Goal: Navigation & Orientation: Find specific page/section

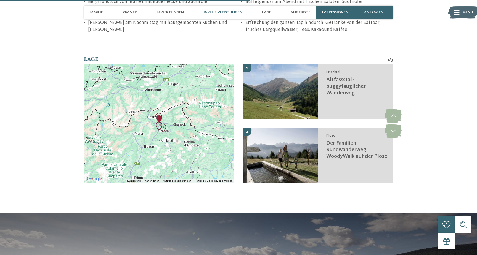
scroll to position [934, 0]
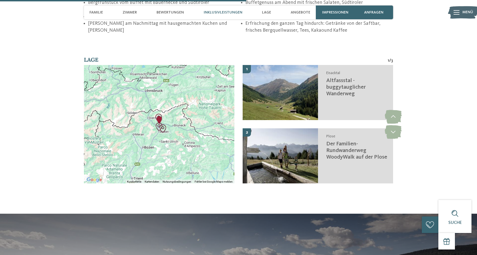
click at [153, 116] on div at bounding box center [159, 124] width 150 height 119
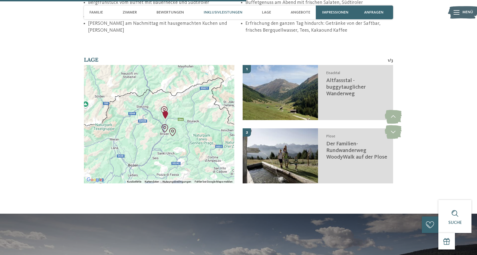
click at [153, 116] on div at bounding box center [159, 124] width 150 height 119
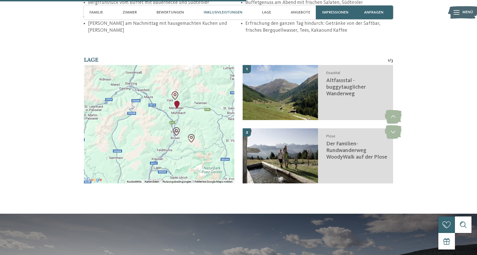
click at [187, 99] on div at bounding box center [159, 124] width 150 height 119
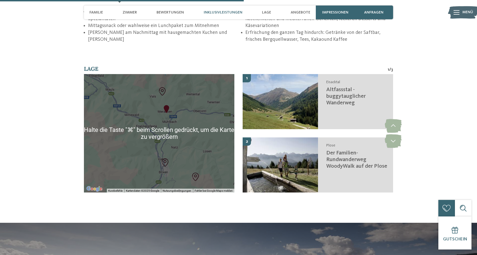
scroll to position [924, 0]
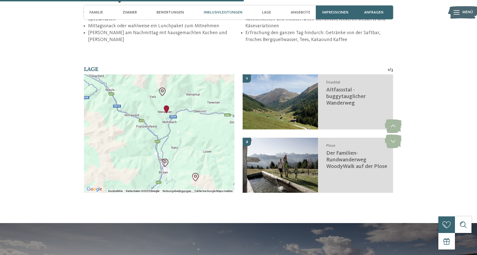
click at [145, 99] on div at bounding box center [159, 133] width 150 height 119
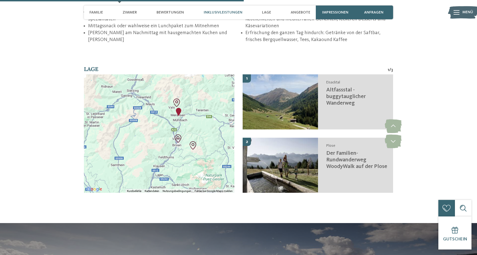
drag, startPoint x: 175, startPoint y: 143, endPoint x: 193, endPoint y: 145, distance: 18.0
click at [193, 145] on div at bounding box center [159, 133] width 150 height 119
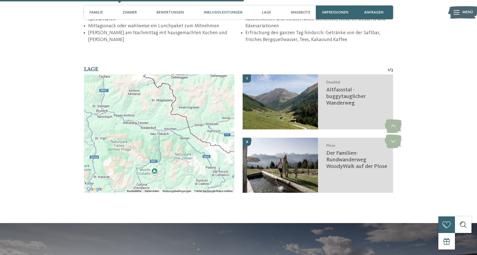
drag, startPoint x: 207, startPoint y: 144, endPoint x: 70, endPoint y: 132, distance: 137.3
click at [71, 132] on section "Lage 1 / 3 ← Nach links → Nach rechts ↑ Nach oben ↓ Nach unten + Heranzoomen - …" at bounding box center [238, 133] width 375 height 136
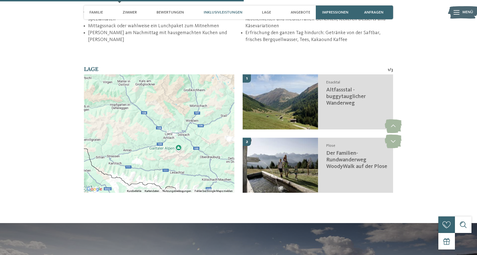
drag, startPoint x: 169, startPoint y: 123, endPoint x: 83, endPoint y: 162, distance: 93.7
click at [83, 162] on section "Lage 1 / 3 ← Nach links → Nach rechts ↑ Nach oben ↓ Nach unten + Heranzoomen - …" at bounding box center [238, 133] width 375 height 136
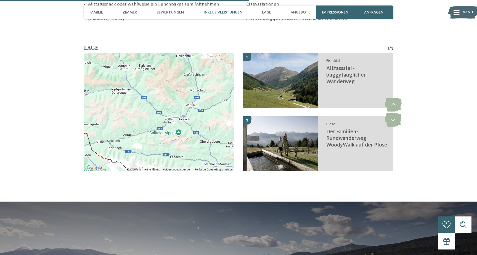
scroll to position [947, 0]
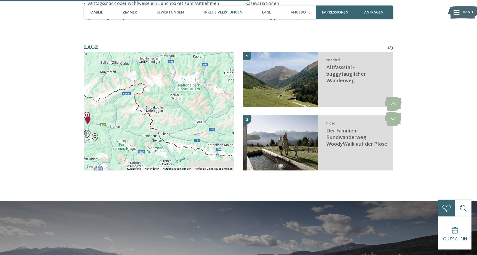
drag, startPoint x: 117, startPoint y: 141, endPoint x: 197, endPoint y: 111, distance: 84.7
click at [197, 111] on div at bounding box center [159, 111] width 150 height 119
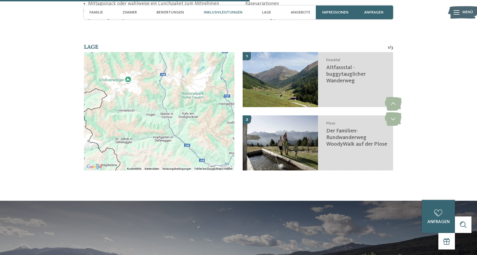
drag, startPoint x: 124, startPoint y: 124, endPoint x: 118, endPoint y: 181, distance: 56.8
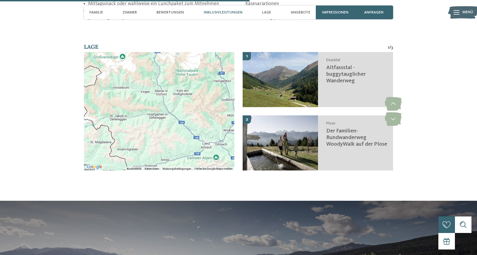
drag, startPoint x: 156, startPoint y: 73, endPoint x: 151, endPoint y: 47, distance: 26.2
click at [151, 52] on div at bounding box center [159, 111] width 150 height 119
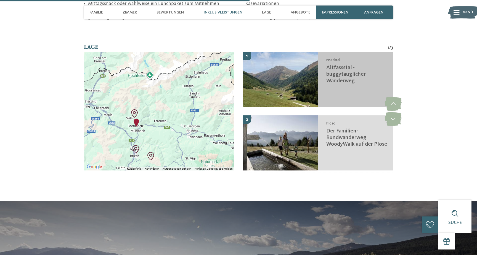
drag, startPoint x: 139, startPoint y: 110, endPoint x: 297, endPoint y: 88, distance: 159.9
click at [297, 88] on div "← Nach links → Nach rechts ↑ Nach oben ↓ Nach unten + Heranzoomen - Herauszoome…" at bounding box center [238, 115] width 309 height 127
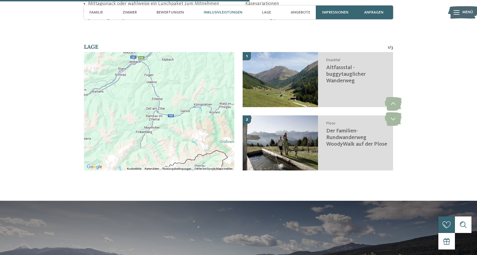
drag, startPoint x: 227, startPoint y: 68, endPoint x: 189, endPoint y: 171, distance: 109.8
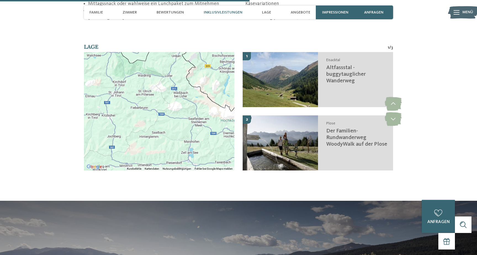
drag, startPoint x: 223, startPoint y: 92, endPoint x: 87, endPoint y: 172, distance: 157.3
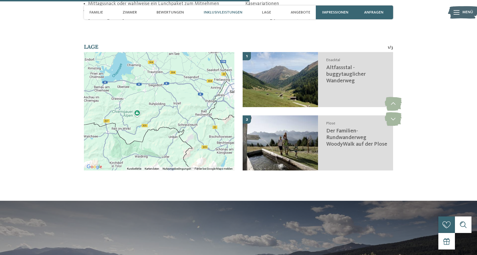
drag, startPoint x: 137, startPoint y: 69, endPoint x: 134, endPoint y: 150, distance: 80.9
click at [134, 150] on div at bounding box center [159, 111] width 150 height 119
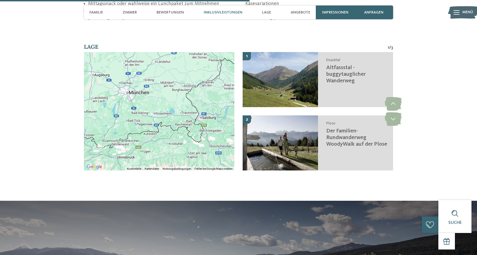
drag, startPoint x: 143, startPoint y: 125, endPoint x: 185, endPoint y: 97, distance: 50.6
click at [185, 97] on div at bounding box center [159, 111] width 150 height 119
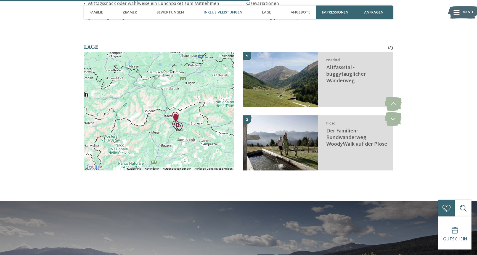
drag, startPoint x: 148, startPoint y: 124, endPoint x: 194, endPoint y: 54, distance: 83.9
click at [194, 54] on div at bounding box center [159, 111] width 150 height 119
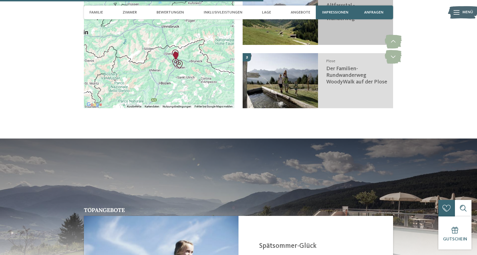
scroll to position [1021, 0]
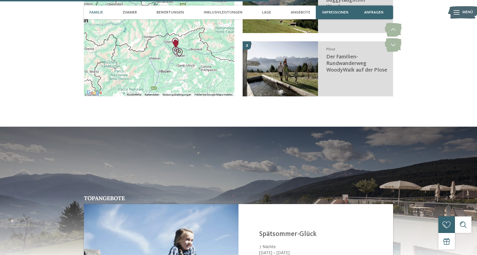
click at [97, 13] on span "Familie" at bounding box center [96, 12] width 14 height 5
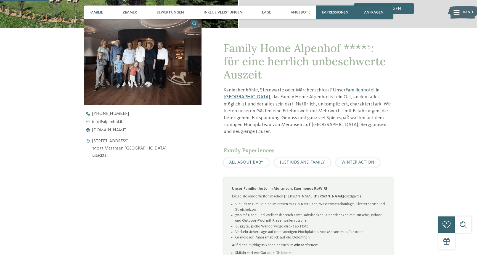
scroll to position [187, 0]
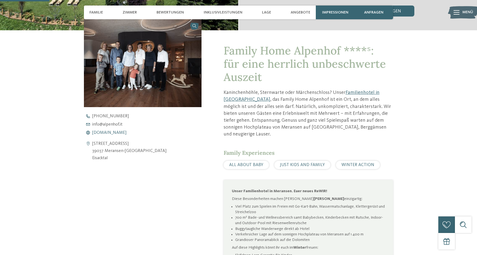
click at [113, 132] on span "[DOMAIN_NAME]" at bounding box center [109, 133] width 34 height 4
